Goal: Task Accomplishment & Management: Use online tool/utility

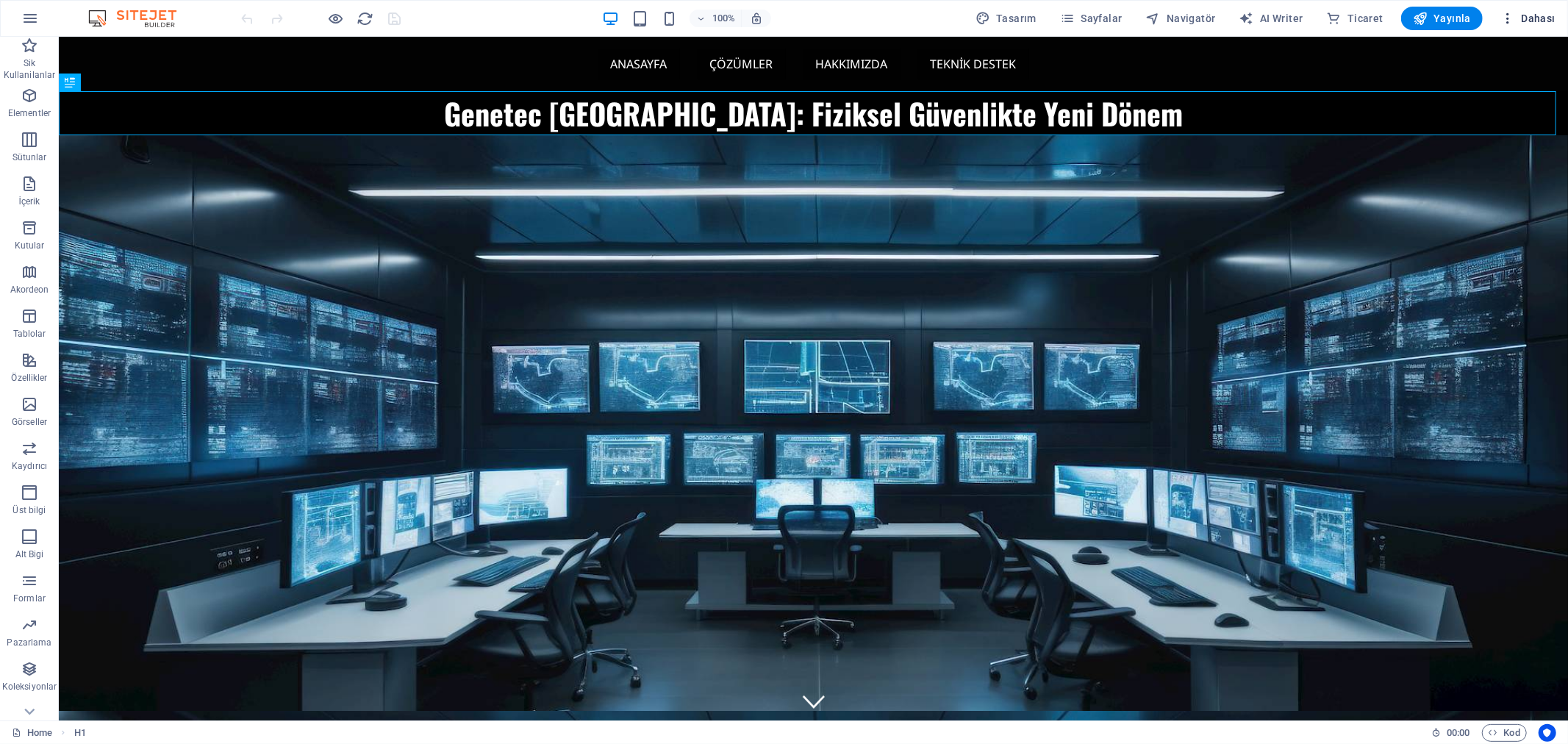
click at [1509, 18] on icon "button" at bounding box center [1507, 18] width 15 height 15
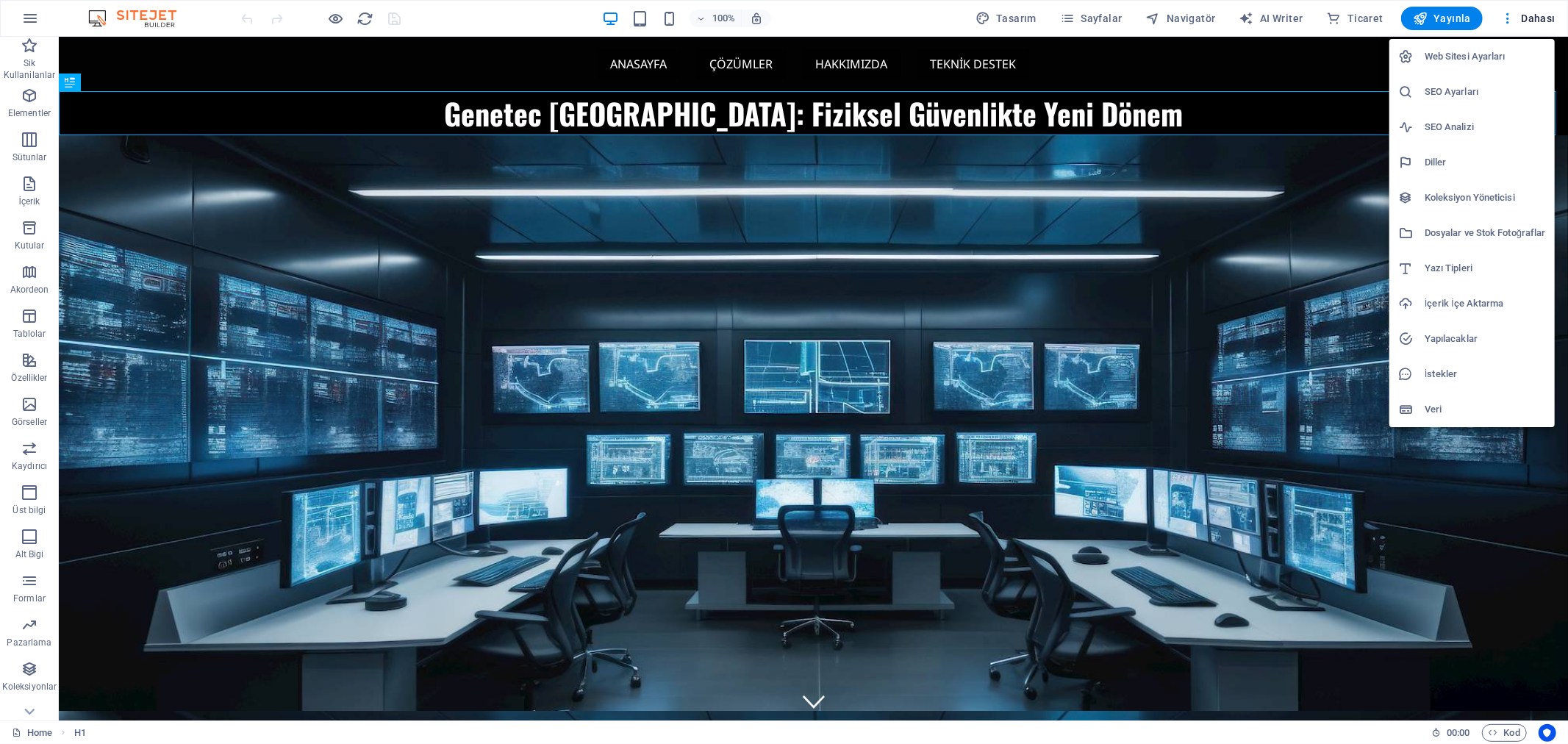
click at [1459, 125] on h6 "SEO Analizi" at bounding box center [1486, 127] width 121 height 18
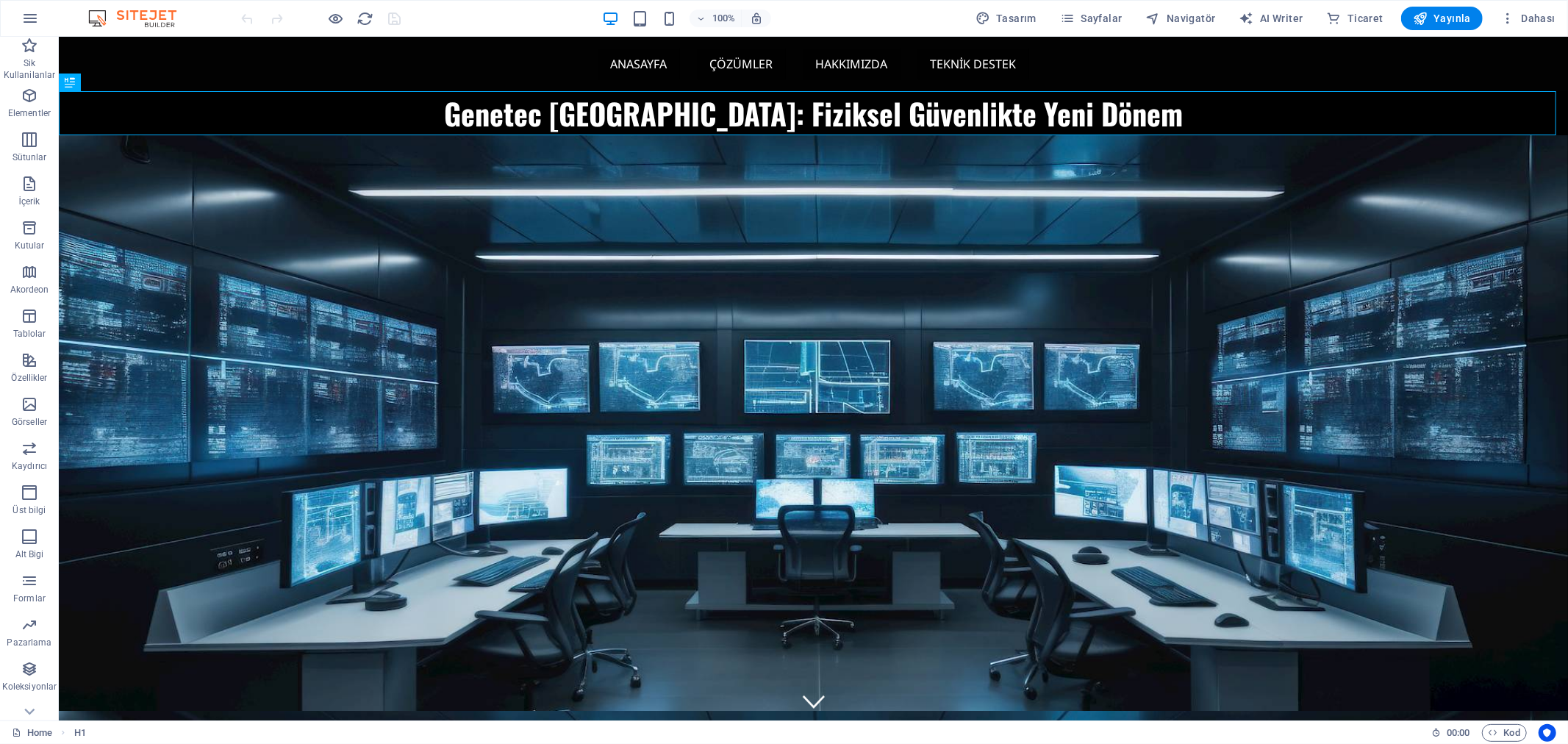
select select "[DOMAIN_NAME]"
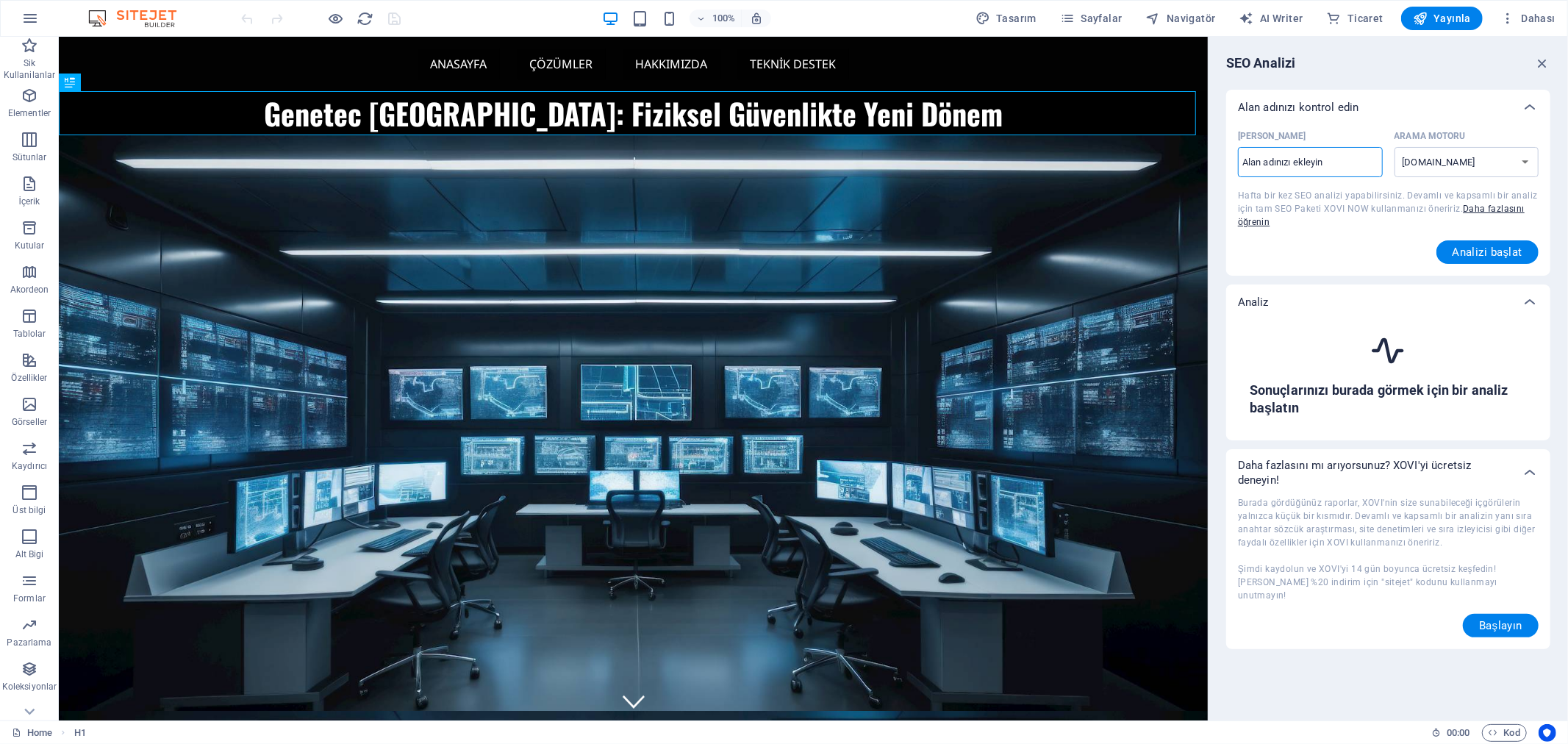
click at [1328, 160] on input "[PERSON_NAME] ​" at bounding box center [1310, 162] width 145 height 24
type input "[DOMAIN_NAME]"
click at [1467, 159] on select "[DOMAIN_NAME] [DOMAIN_NAME] [DOMAIN_NAME] [DOMAIN_NAME] [DOMAIN_NAME] [DOMAIN_N…" at bounding box center [1467, 162] width 145 height 30
click at [1487, 251] on span "Analizi başlat" at bounding box center [1488, 252] width 70 height 11
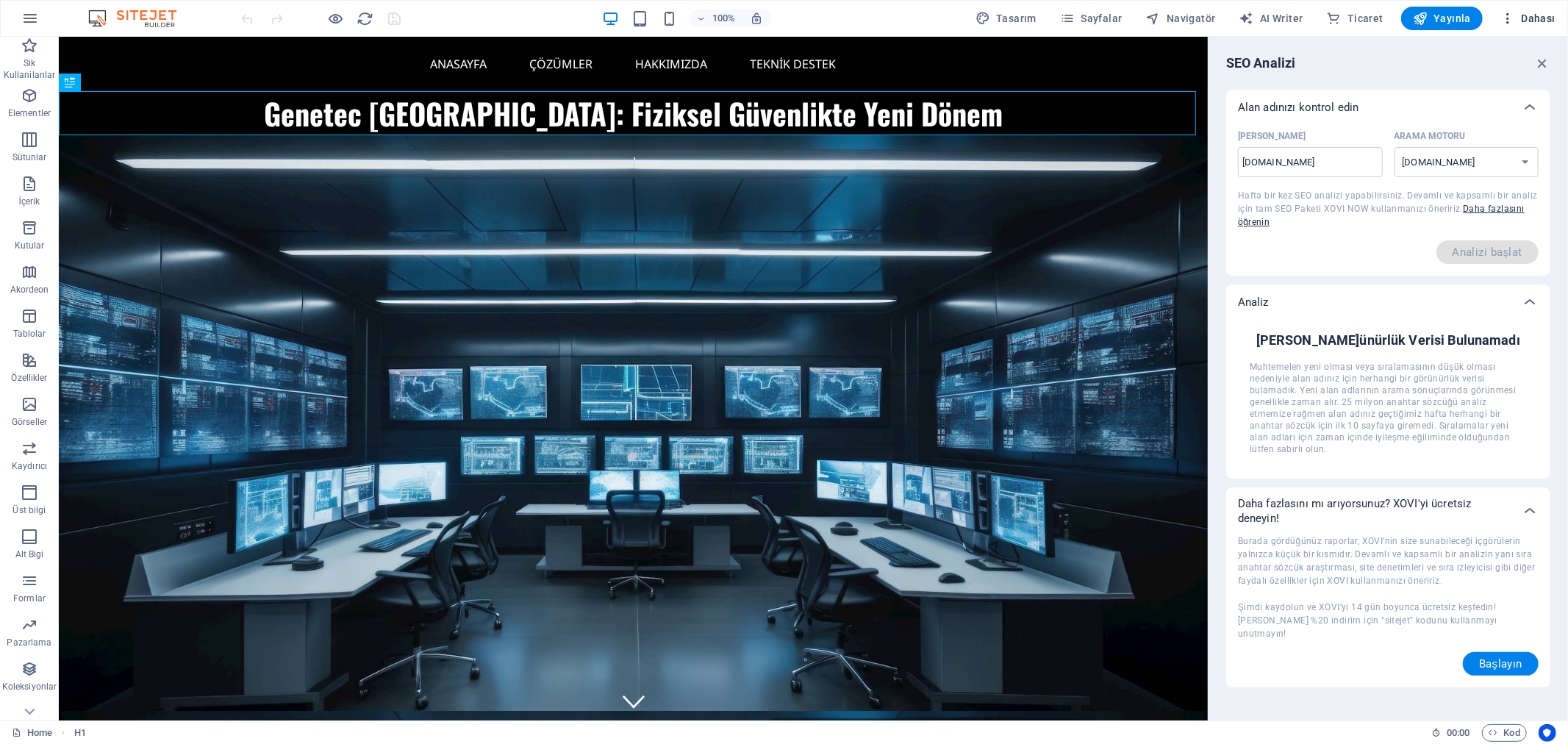
click at [1509, 16] on icon "button" at bounding box center [1507, 18] width 15 height 15
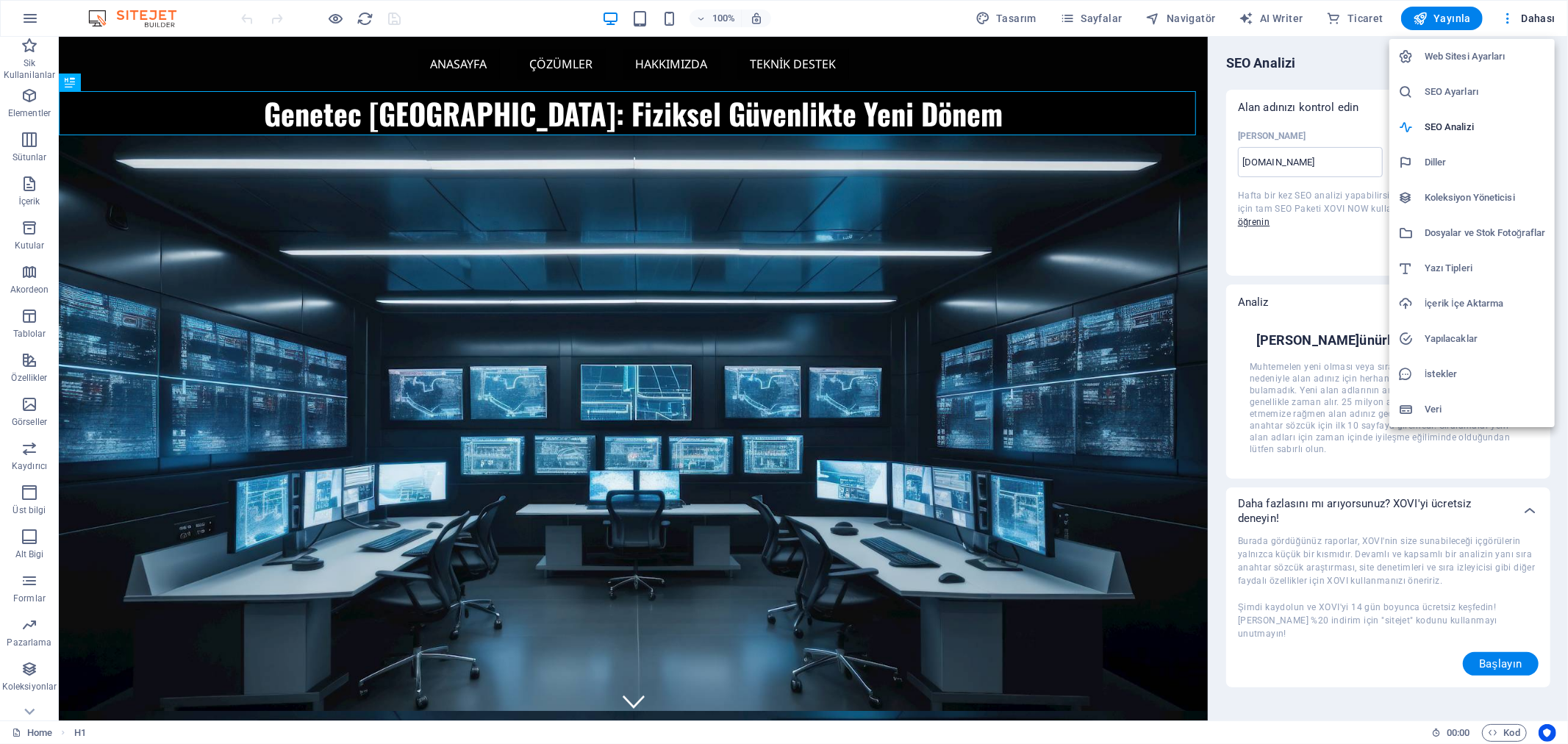
click at [1436, 407] on h6 "Veri" at bounding box center [1486, 410] width 121 height 18
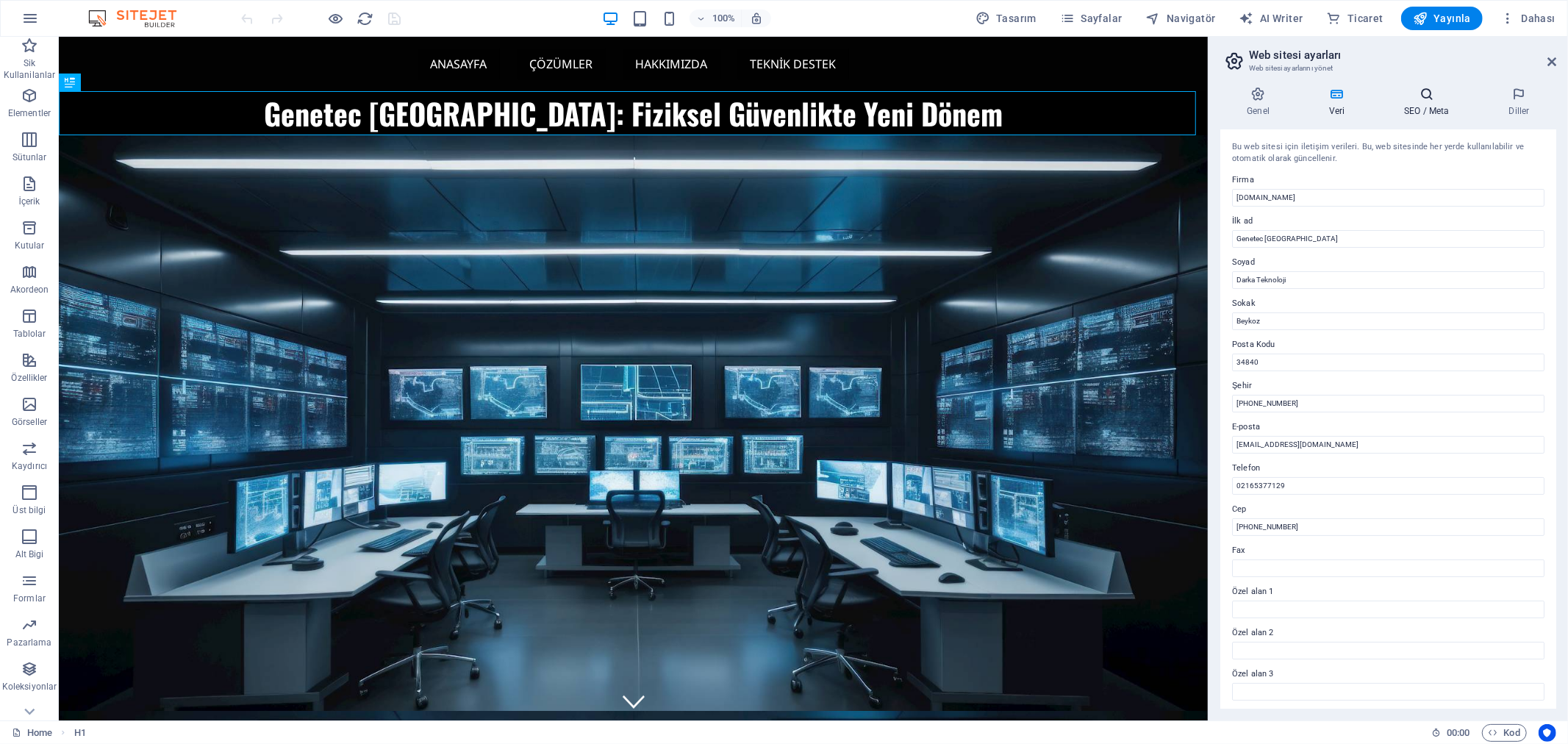
click at [1424, 99] on icon at bounding box center [1427, 94] width 98 height 15
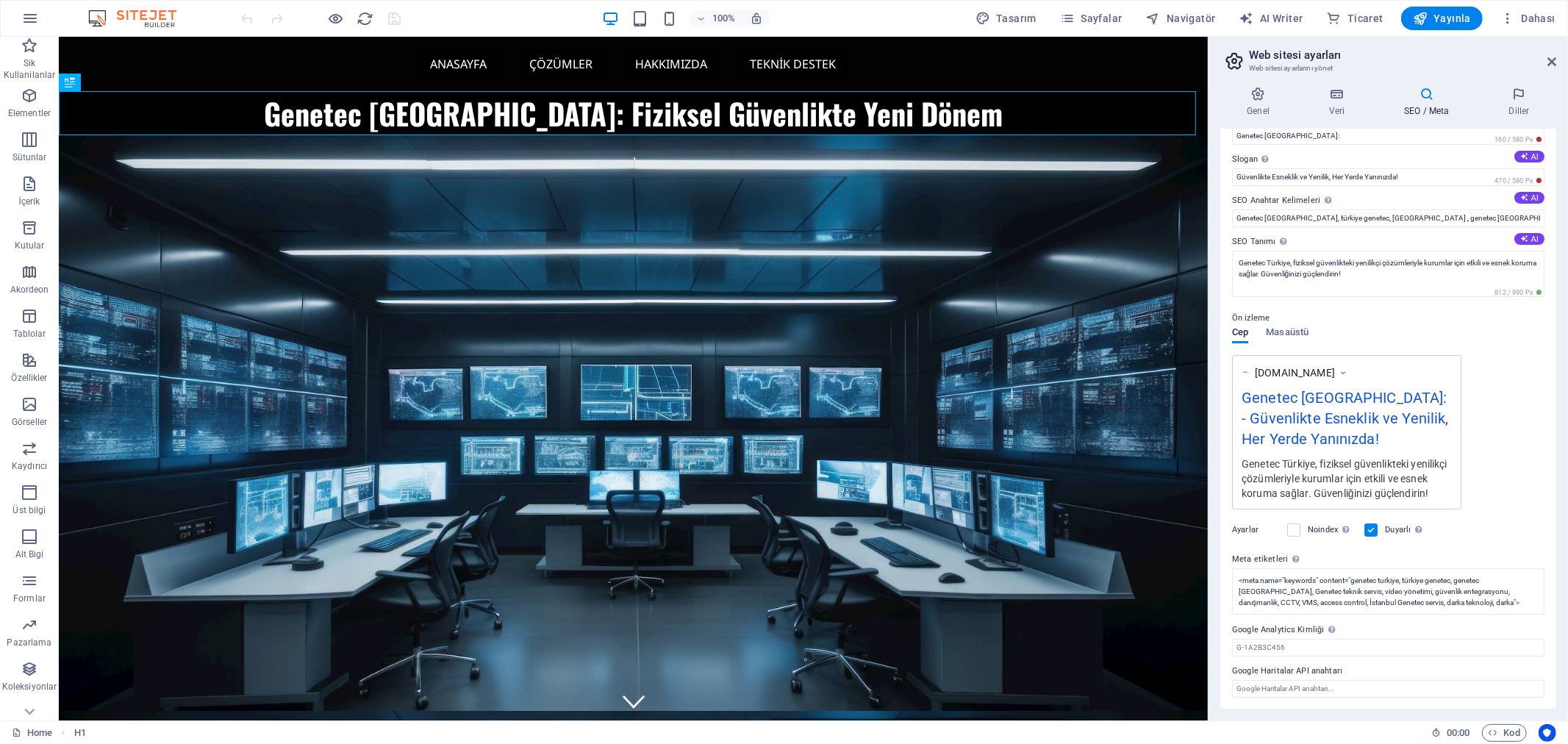
scroll to position [46, 0]
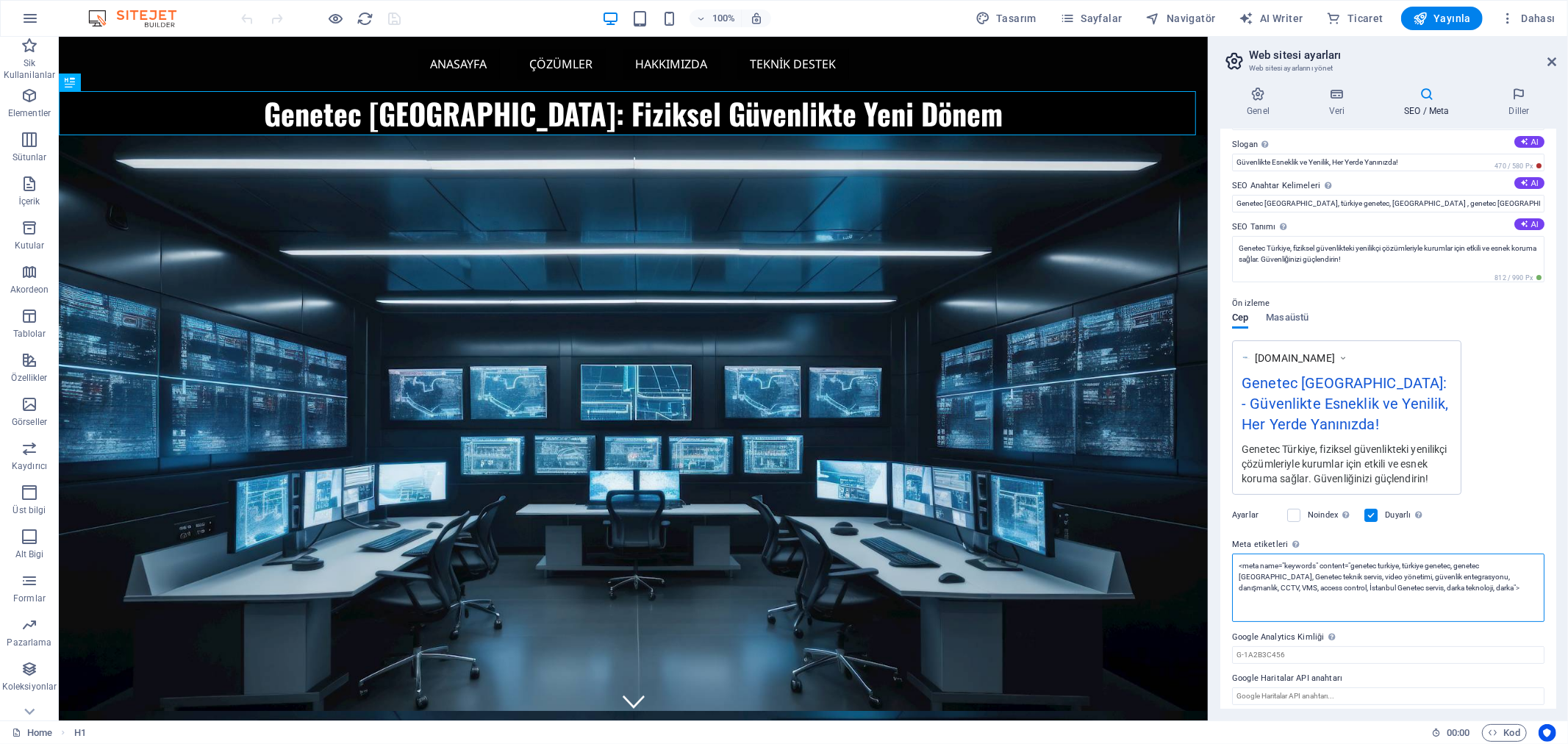
click at [1350, 596] on textarea "<meta name="keywords" content="genetec turkiye, türkiye genetec, genetec [GEOGR…" at bounding box center [1388, 588] width 312 height 68
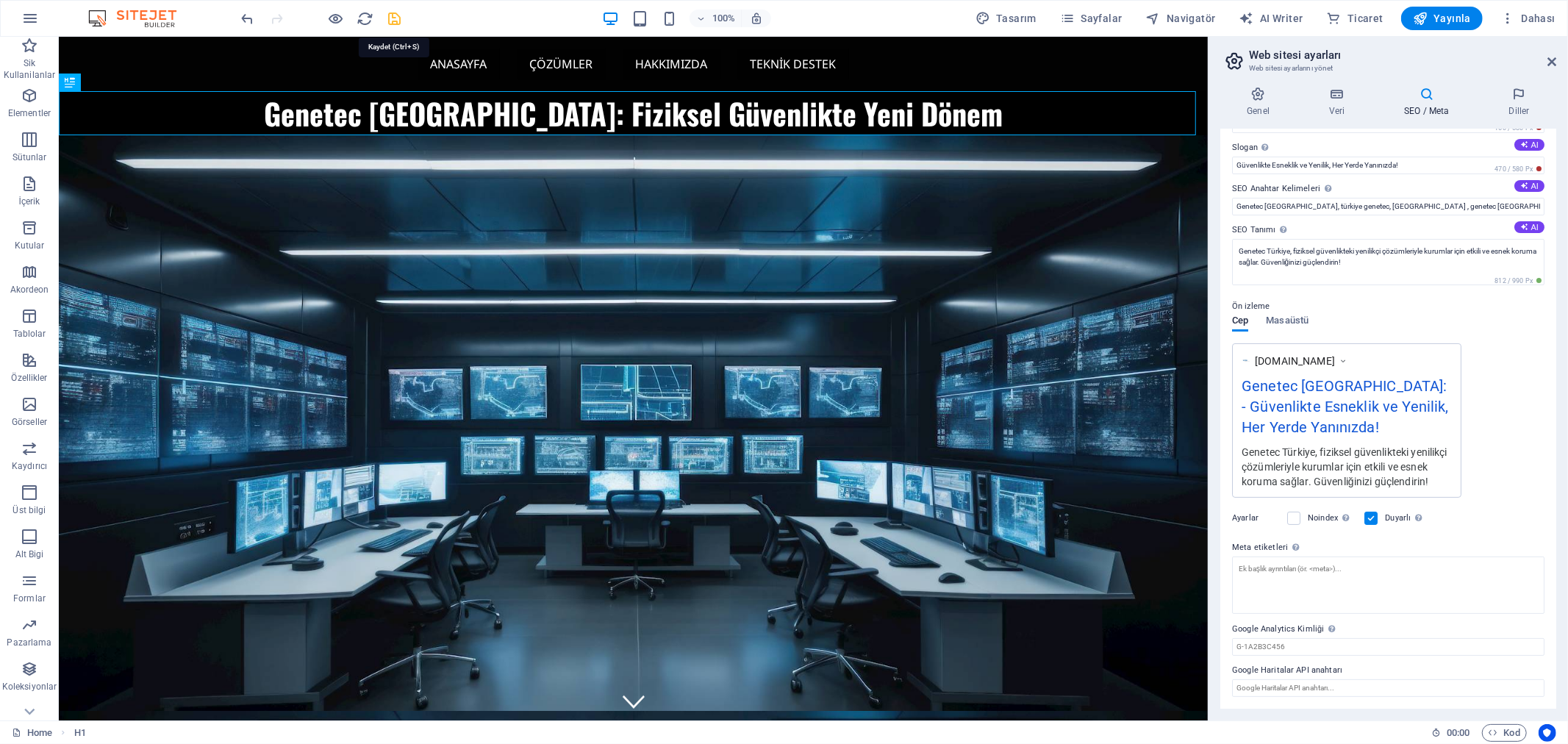
click at [390, 15] on icon "save" at bounding box center [395, 18] width 17 height 17
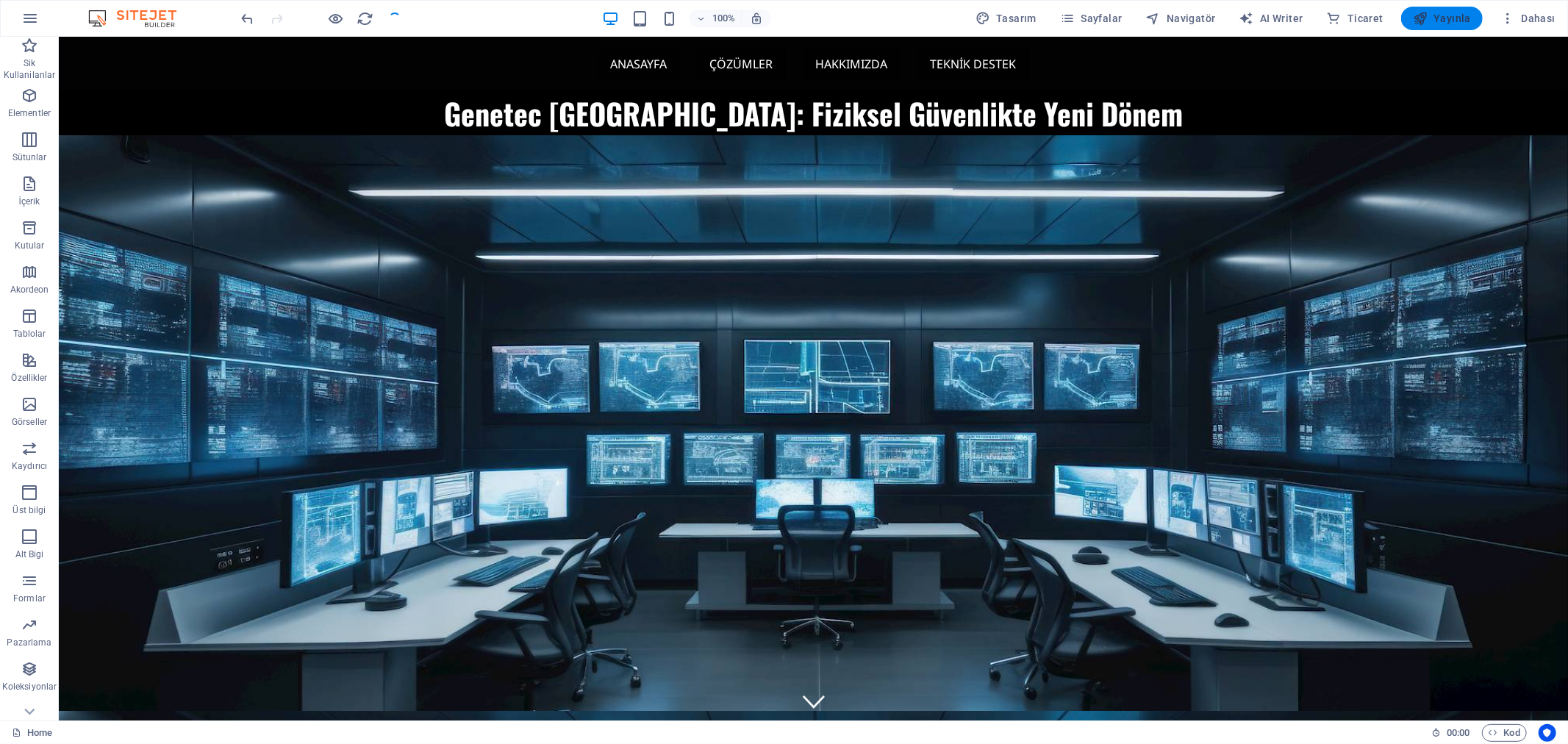
click at [1458, 19] on span "Yayınla" at bounding box center [1443, 18] width 58 height 15
click at [1450, 15] on span "Yayınla" at bounding box center [1443, 18] width 58 height 15
